Goal: Information Seeking & Learning: Learn about a topic

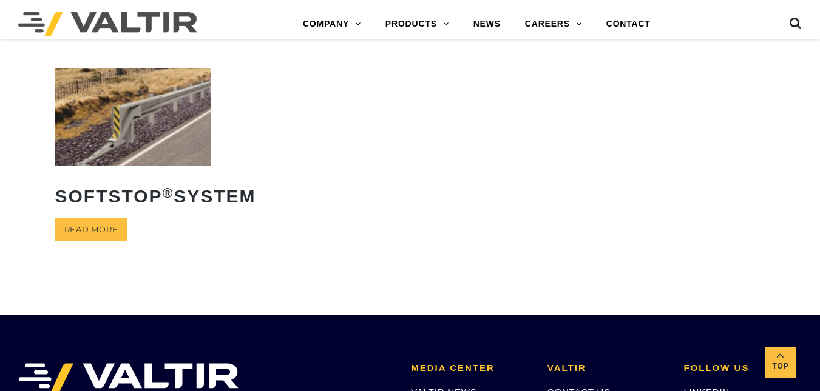
scroll to position [342, 0]
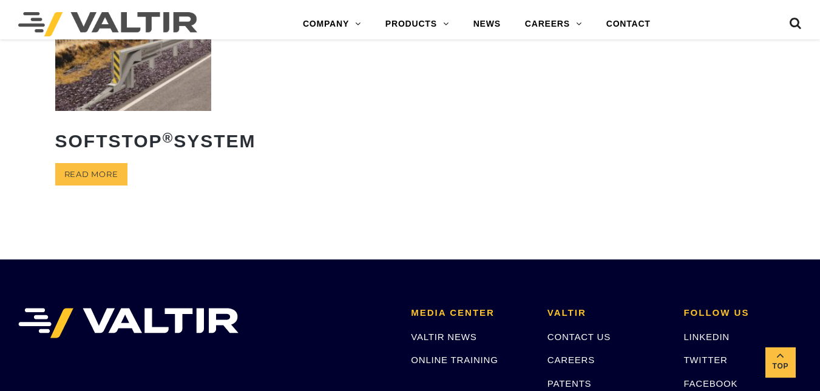
click at [92, 75] on img at bounding box center [133, 62] width 157 height 98
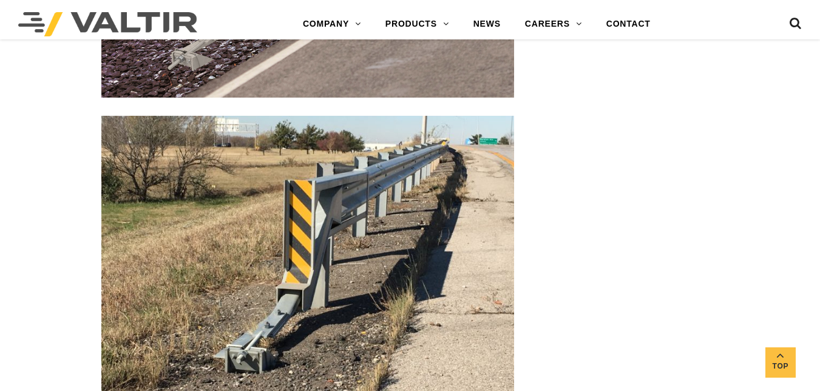
scroll to position [1367, 0]
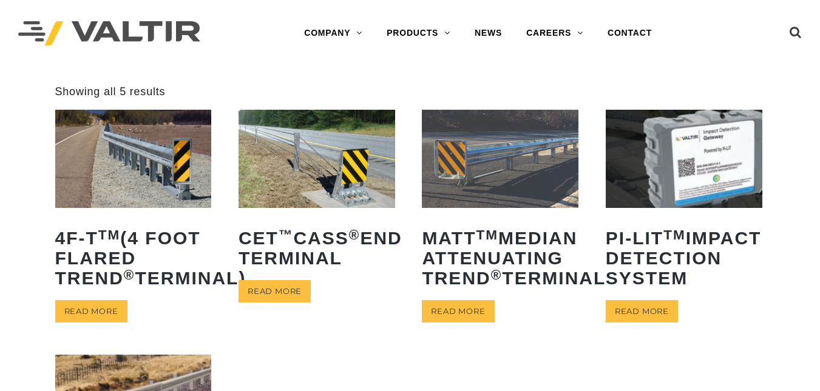
click at [156, 123] on img at bounding box center [133, 159] width 157 height 98
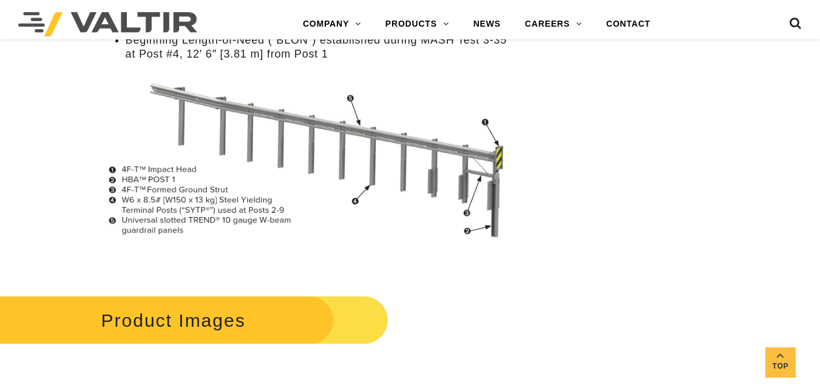
scroll to position [1369, 0]
